Goal: Check status: Check status

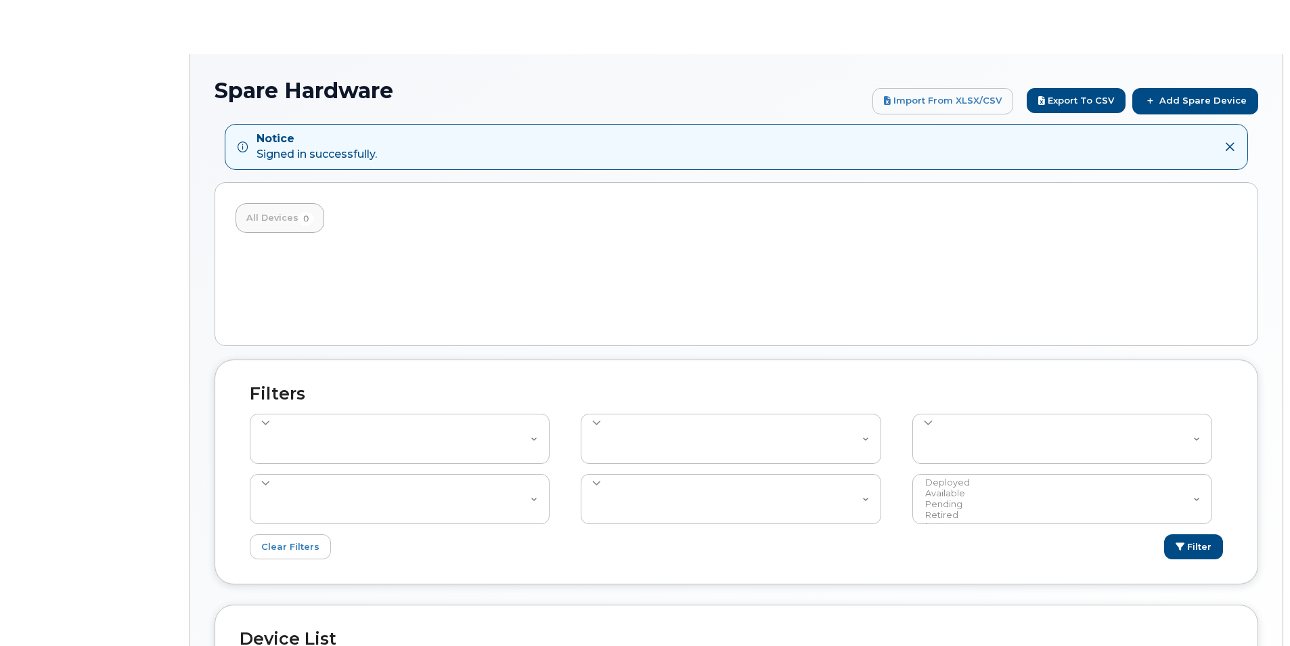
select select
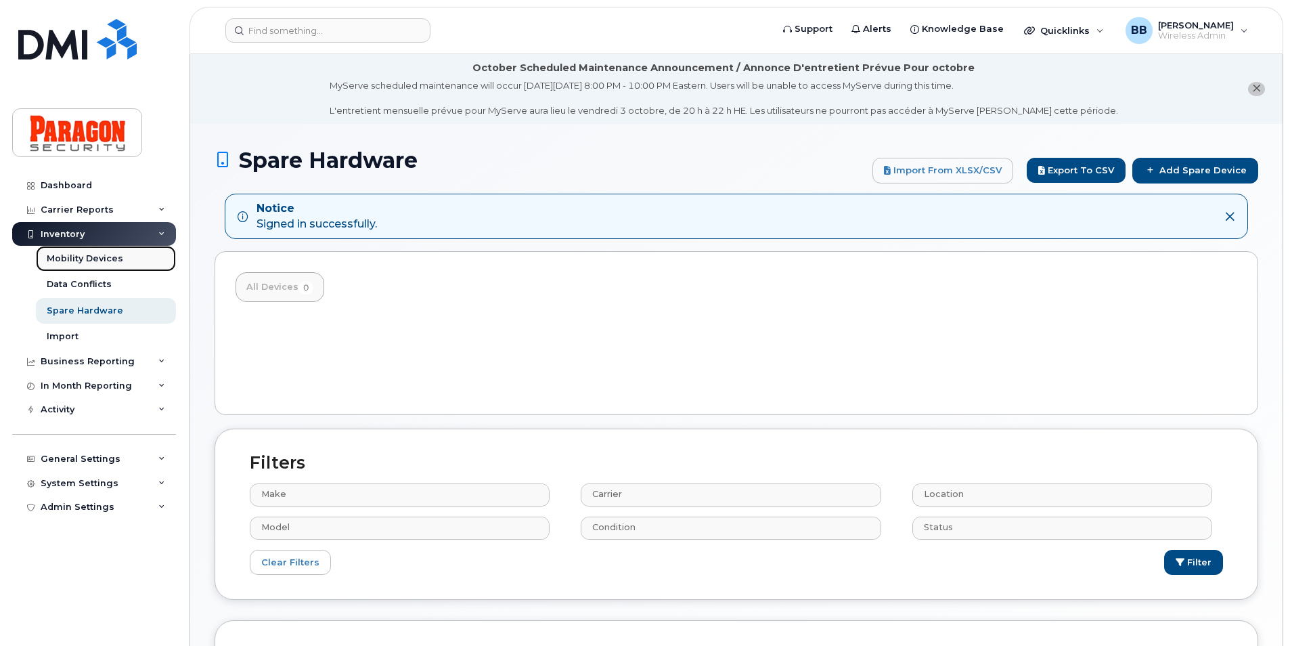
click at [62, 250] on link "Mobility Devices" at bounding box center [106, 259] width 140 height 26
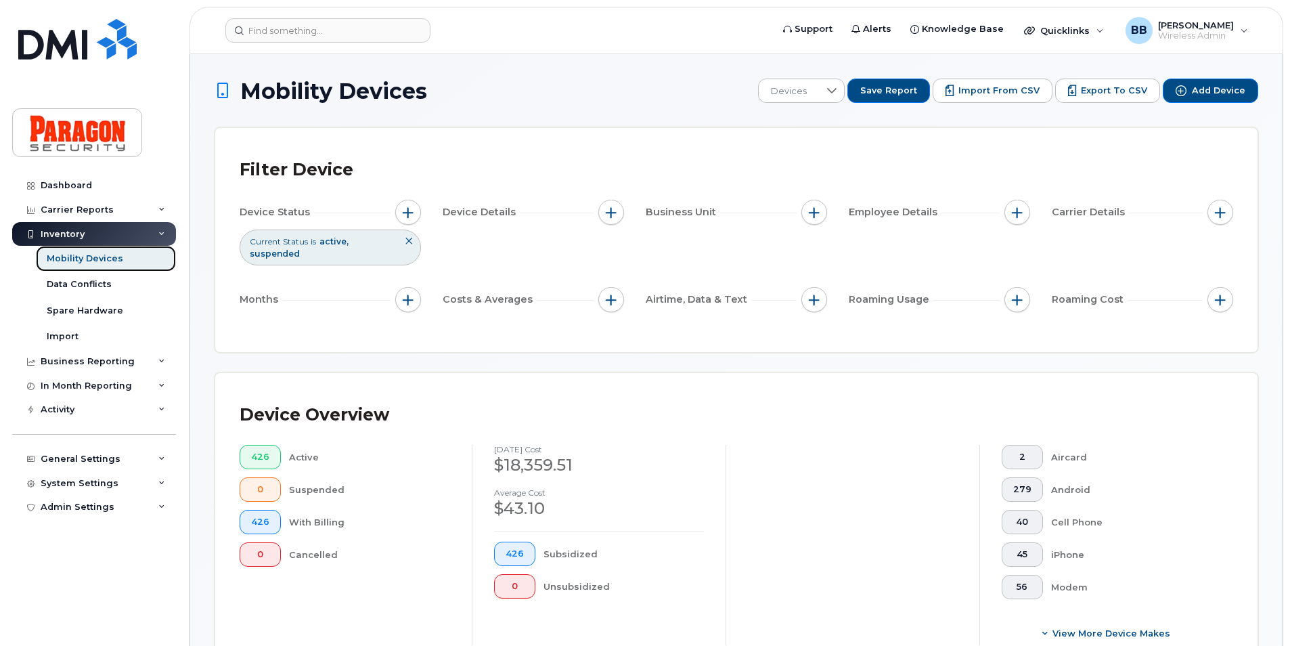
scroll to position [203, 0]
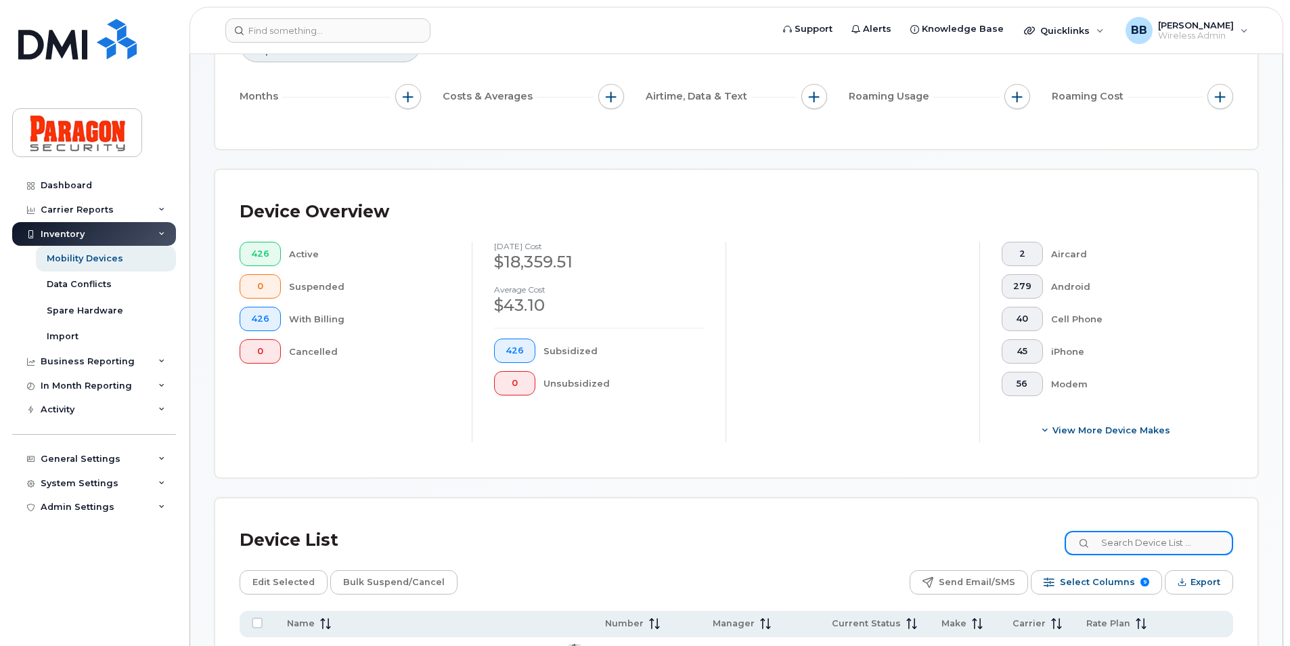
click at [1138, 549] on input at bounding box center [1149, 543] width 169 height 24
type input "7357"
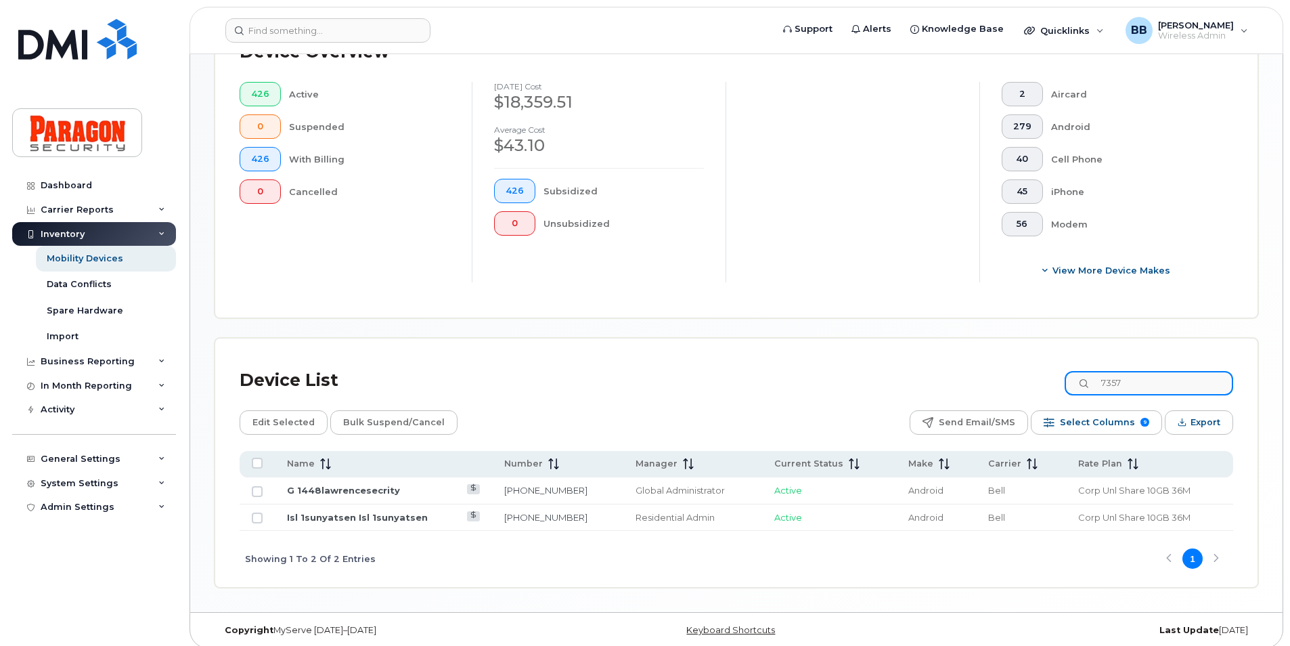
scroll to position [372, 0]
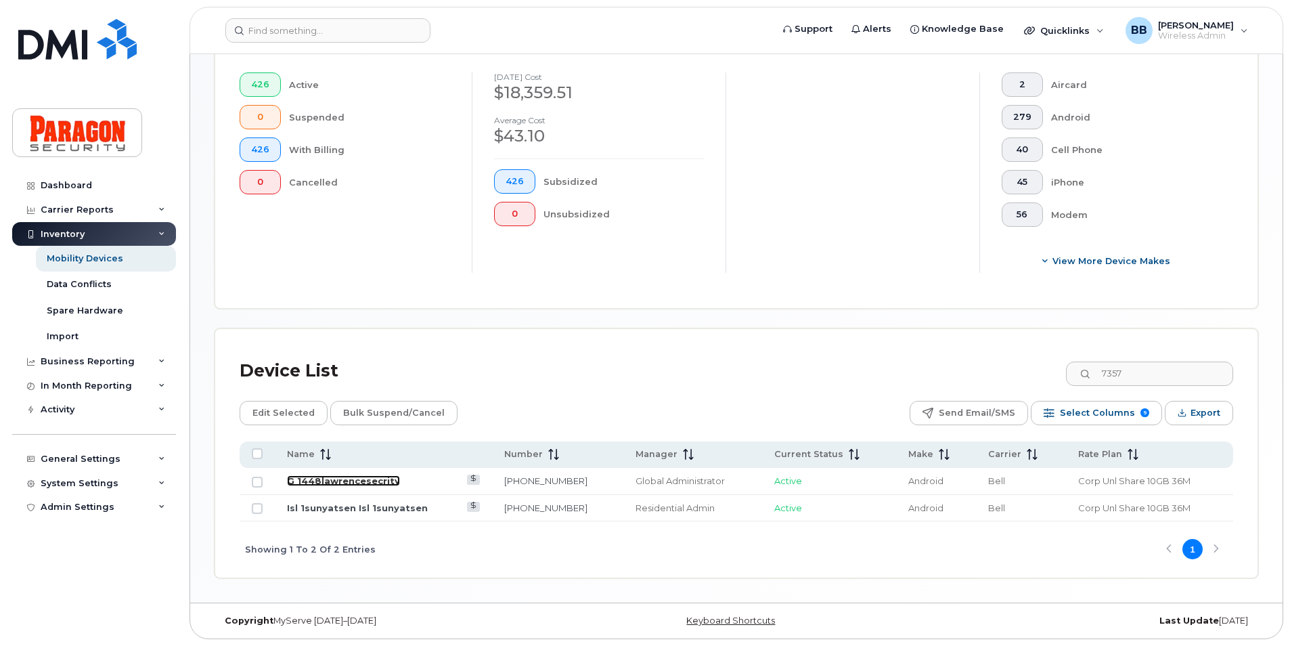
click at [355, 476] on link "G 1448lawrencesecrity" at bounding box center [343, 480] width 113 height 11
